Goal: Communication & Community: Answer question/provide support

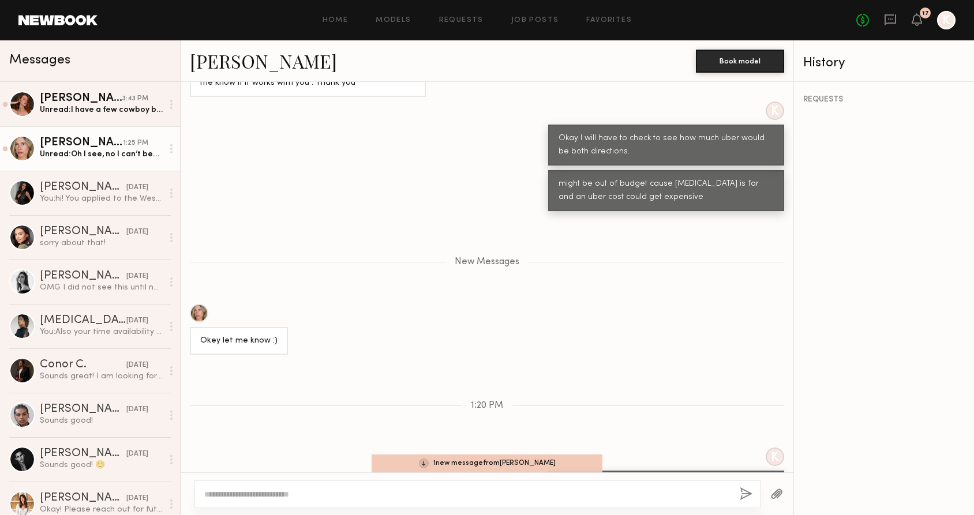
scroll to position [1005, 0]
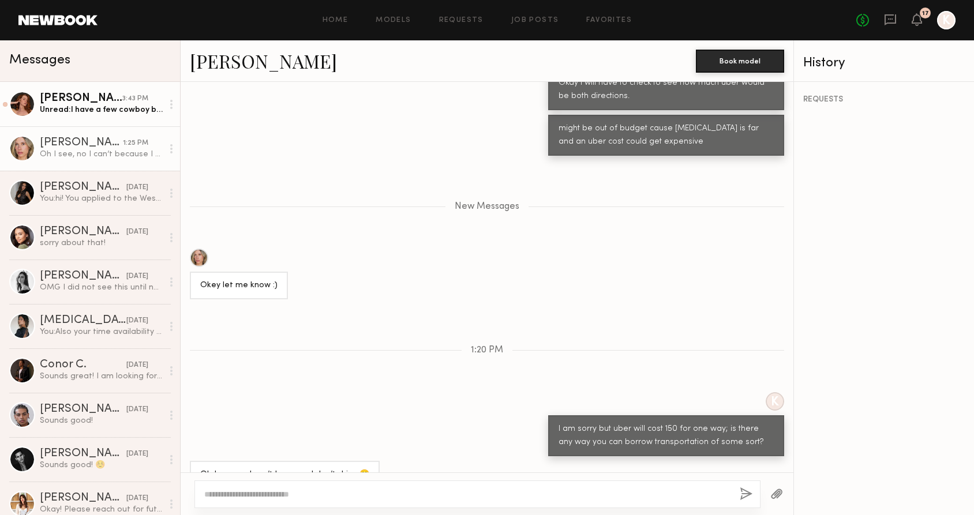
click at [91, 117] on link "[PERSON_NAME] 3:43 PM Unread: I have a few cowboy boots I can bring! and my rat…" at bounding box center [90, 104] width 180 height 44
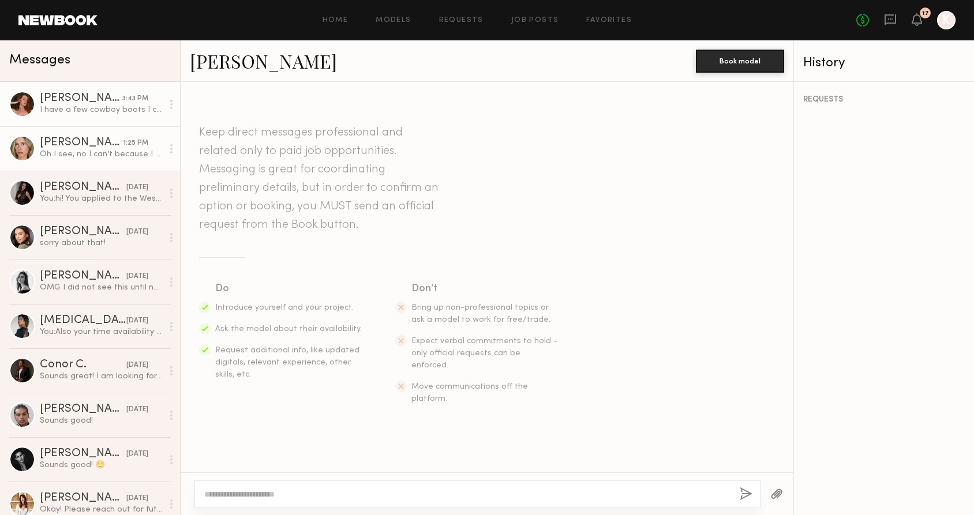
scroll to position [716, 0]
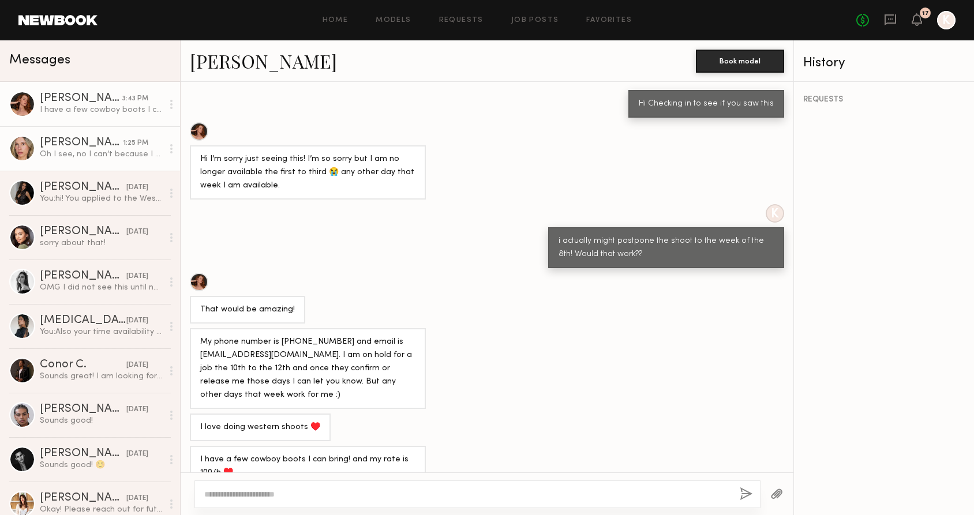
click at [83, 145] on div "[PERSON_NAME]" at bounding box center [81, 143] width 83 height 12
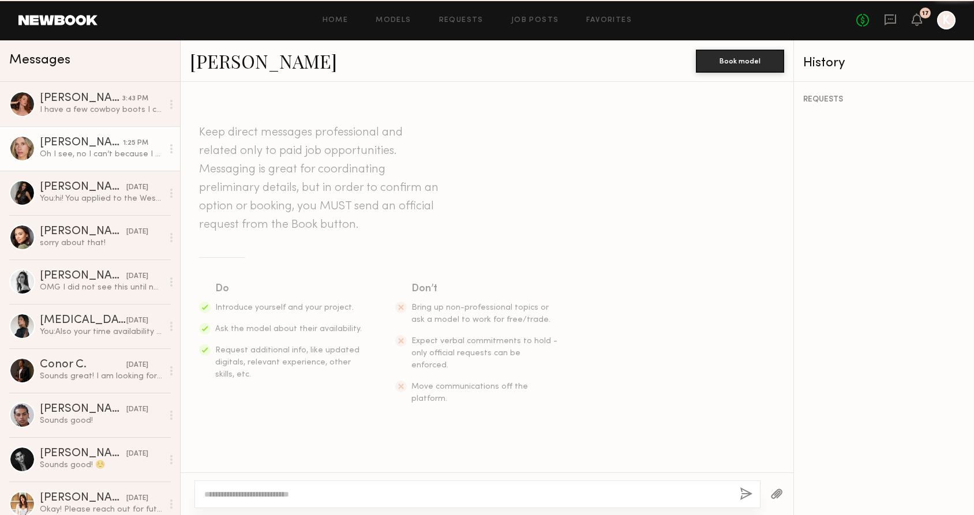
scroll to position [918, 0]
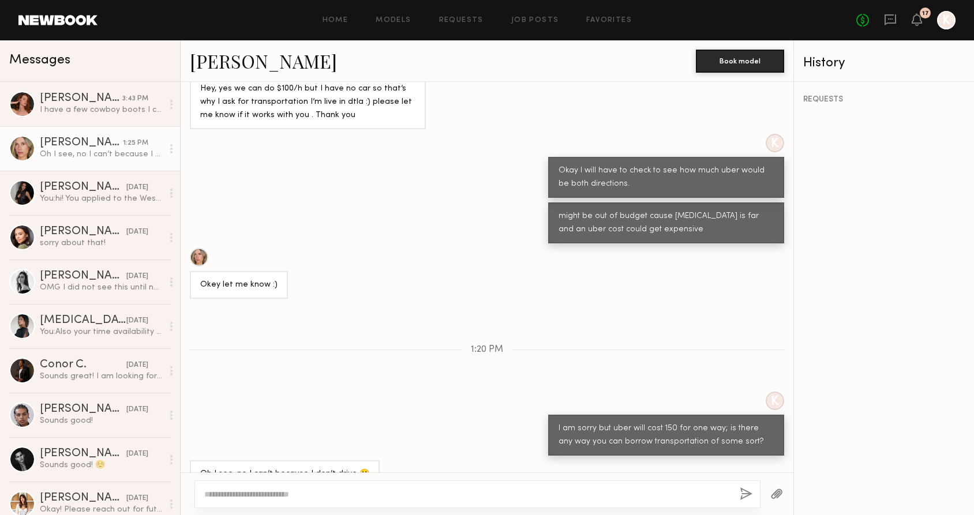
click at [386, 499] on textarea at bounding box center [467, 495] width 526 height 12
type textarea "**********"
click at [750, 491] on button "button" at bounding box center [745, 494] width 13 height 14
